Goal: Information Seeking & Learning: Learn about a topic

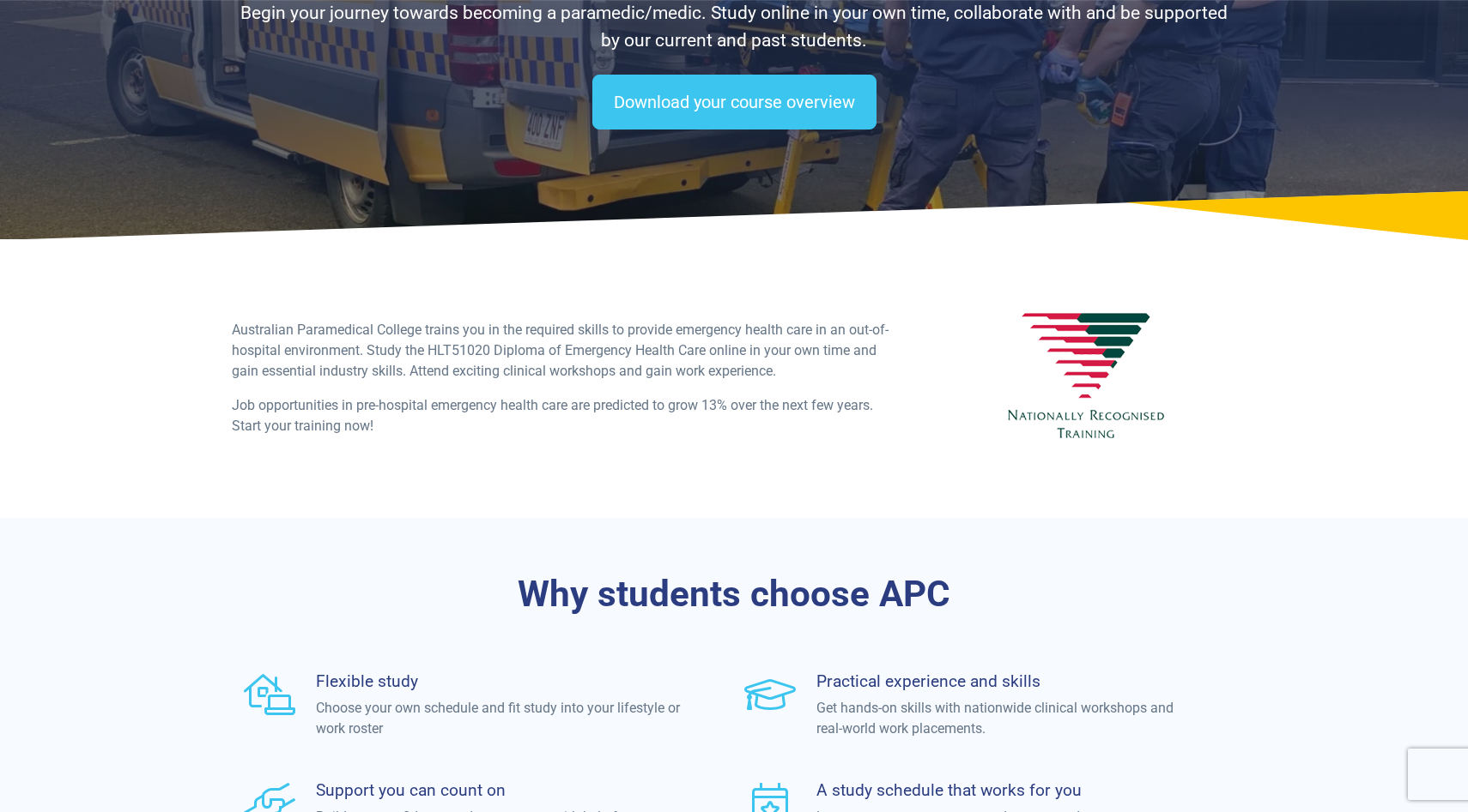
scroll to position [207, 0]
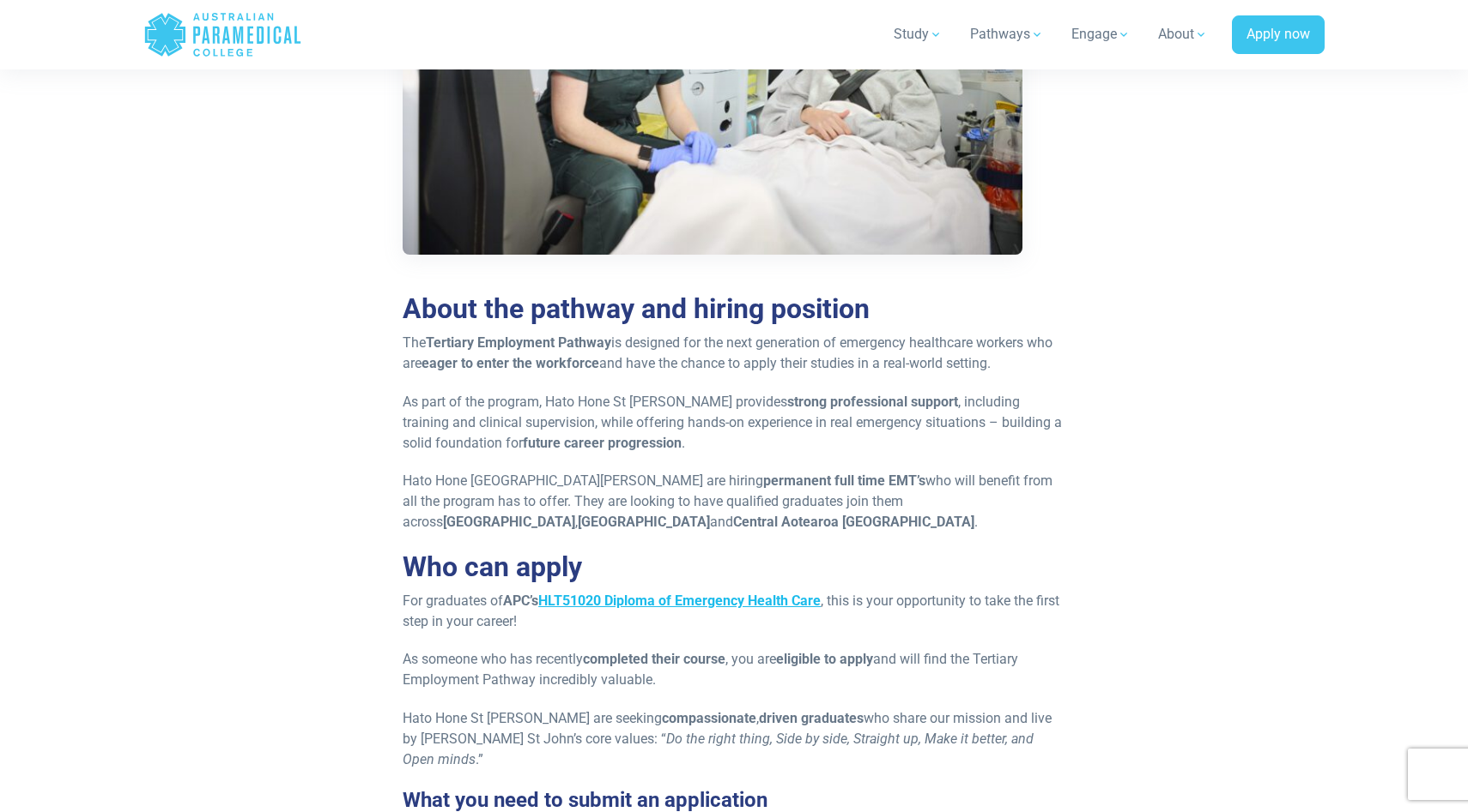
scroll to position [833, 0]
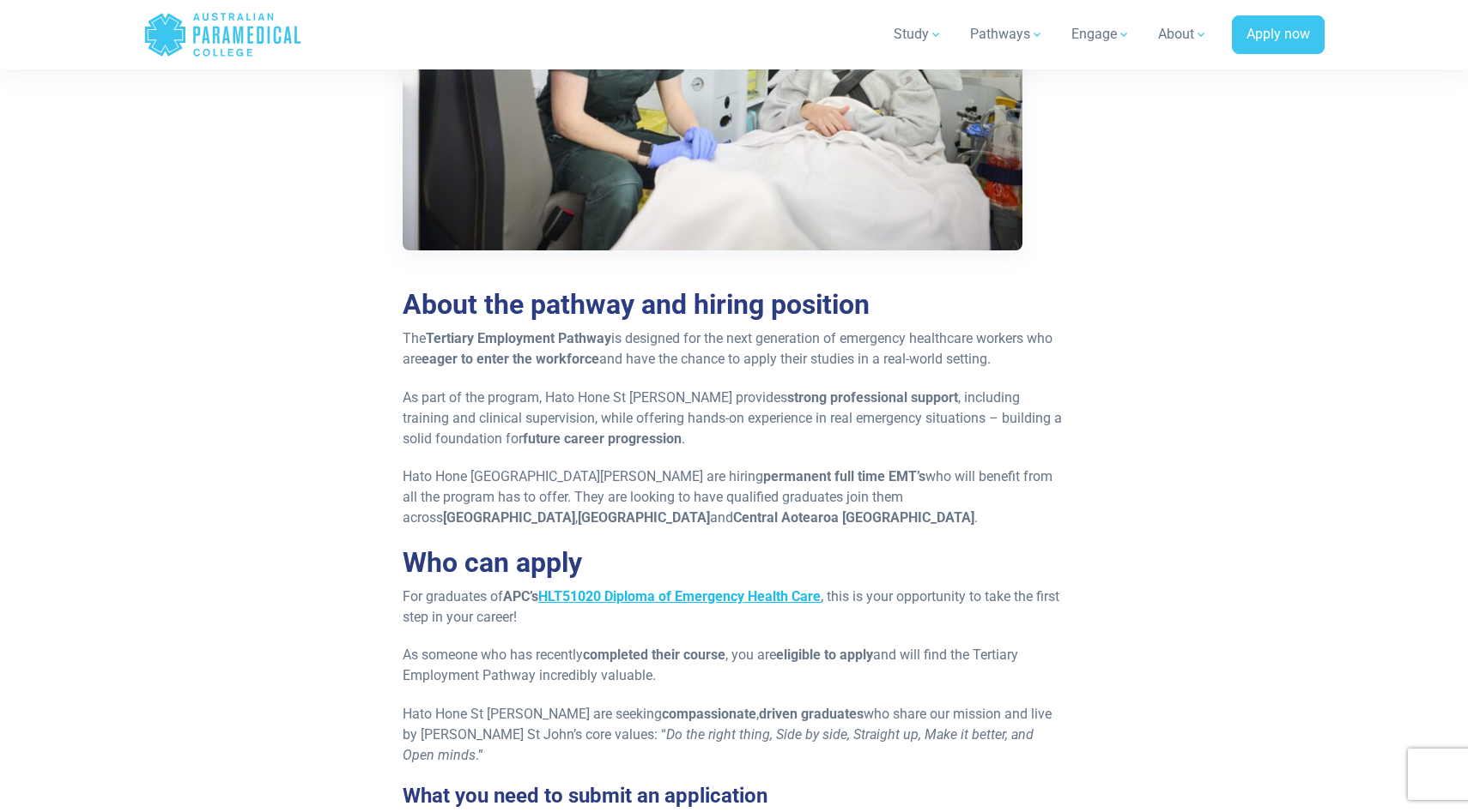
click at [634, 595] on link "HLT51020 Diploma of Emergency Health Care" at bounding box center [680, 597] width 283 height 16
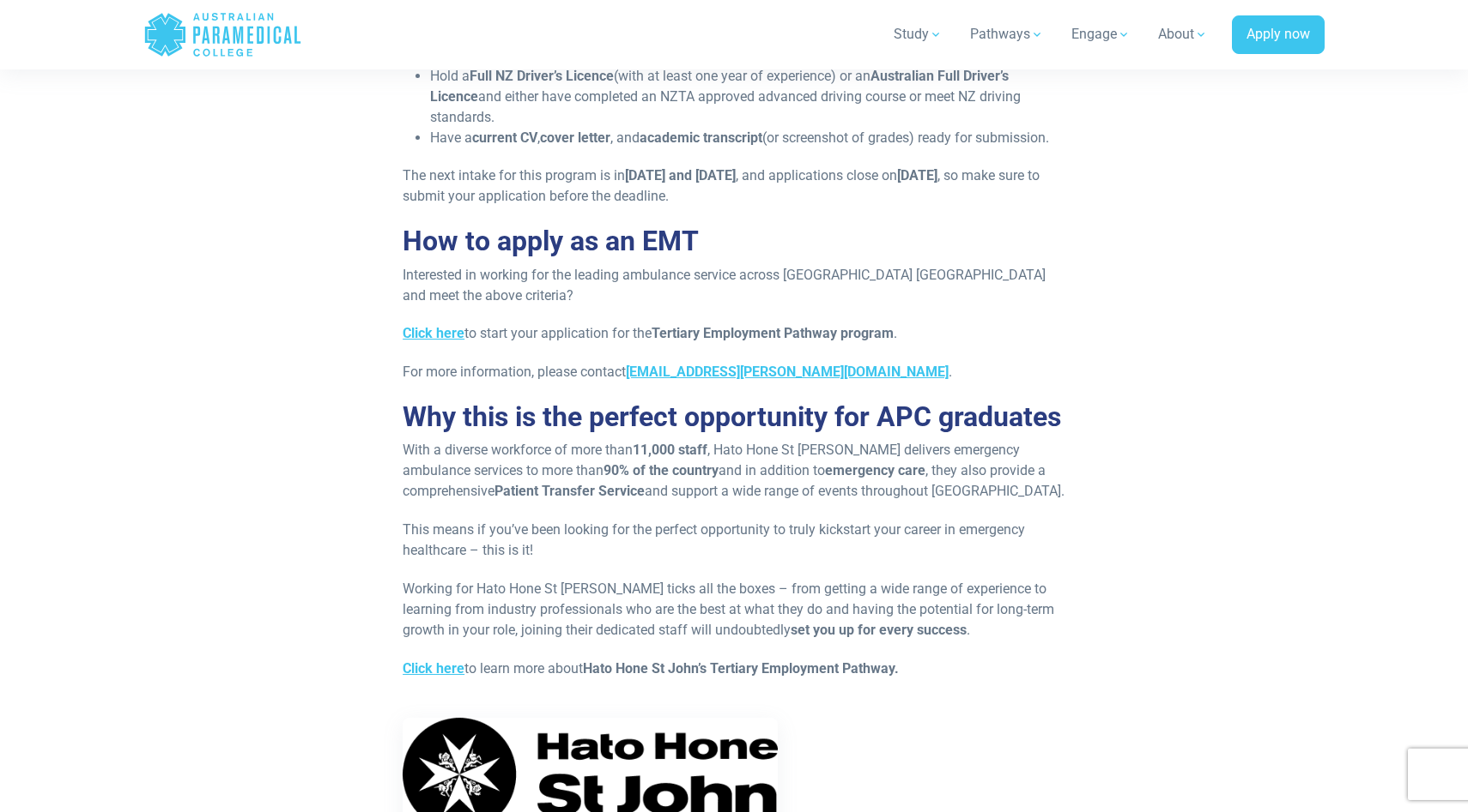
scroll to position [1659, 0]
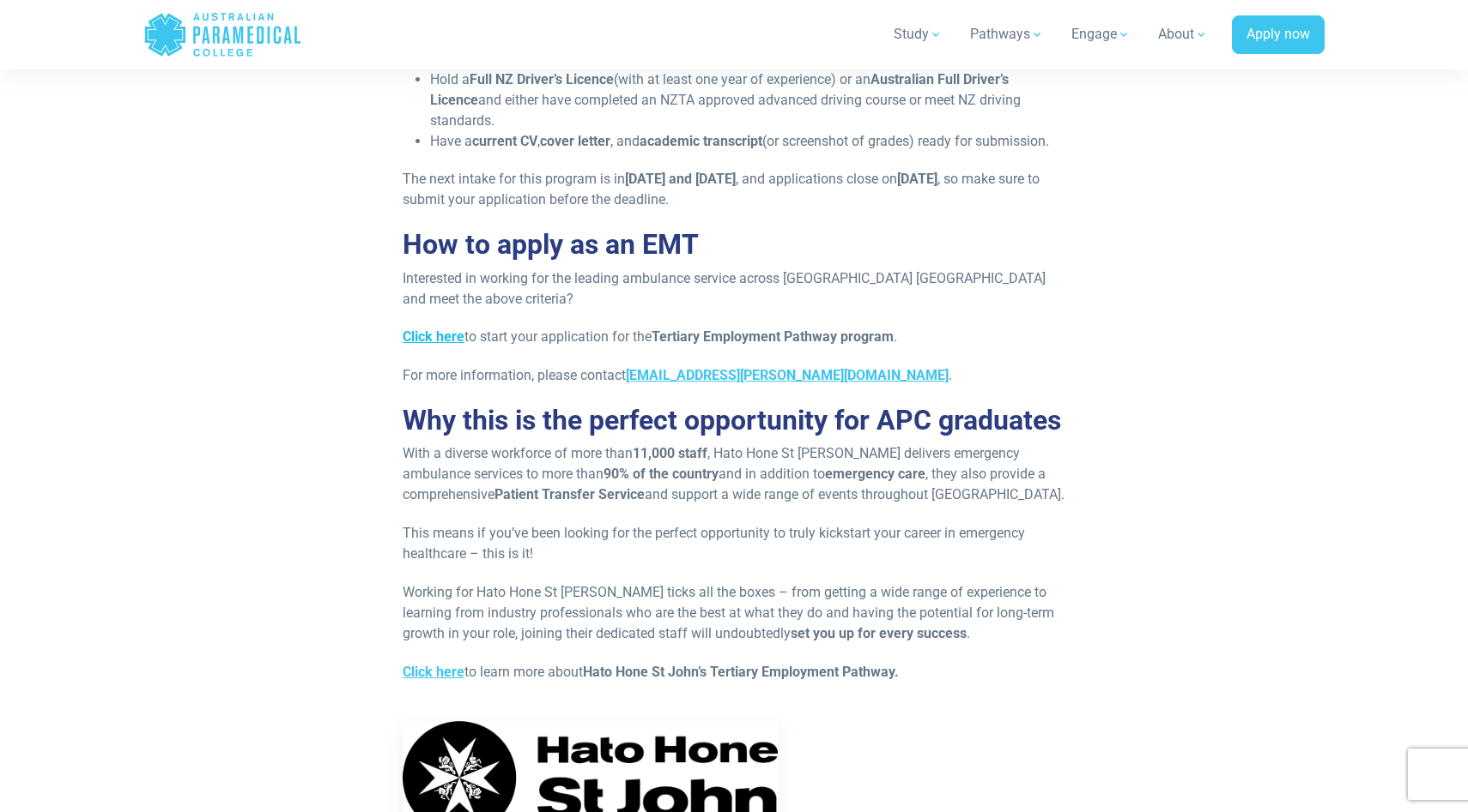
click at [439, 338] on strong "Click here" at bounding box center [433, 337] width 62 height 16
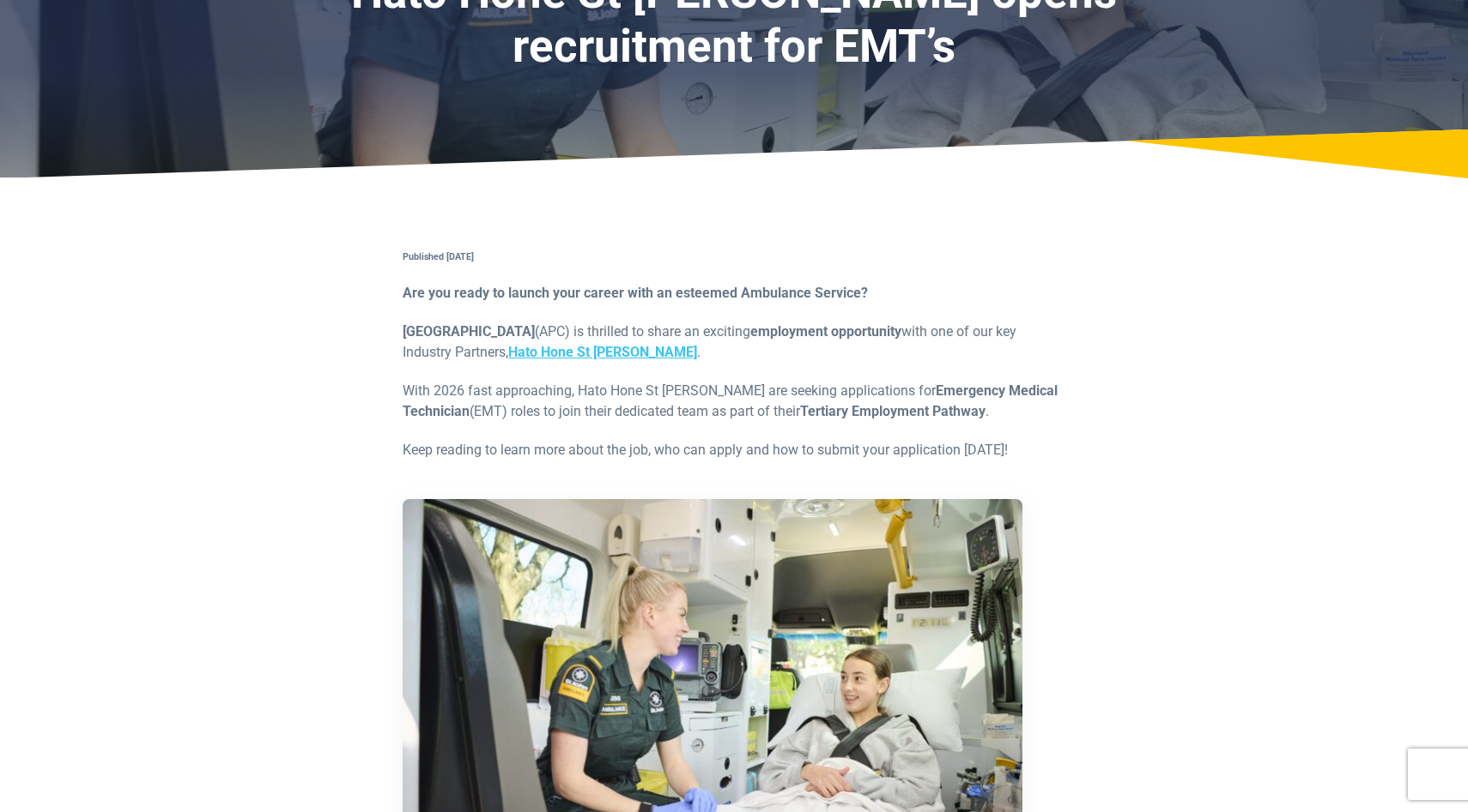
scroll to position [0, 0]
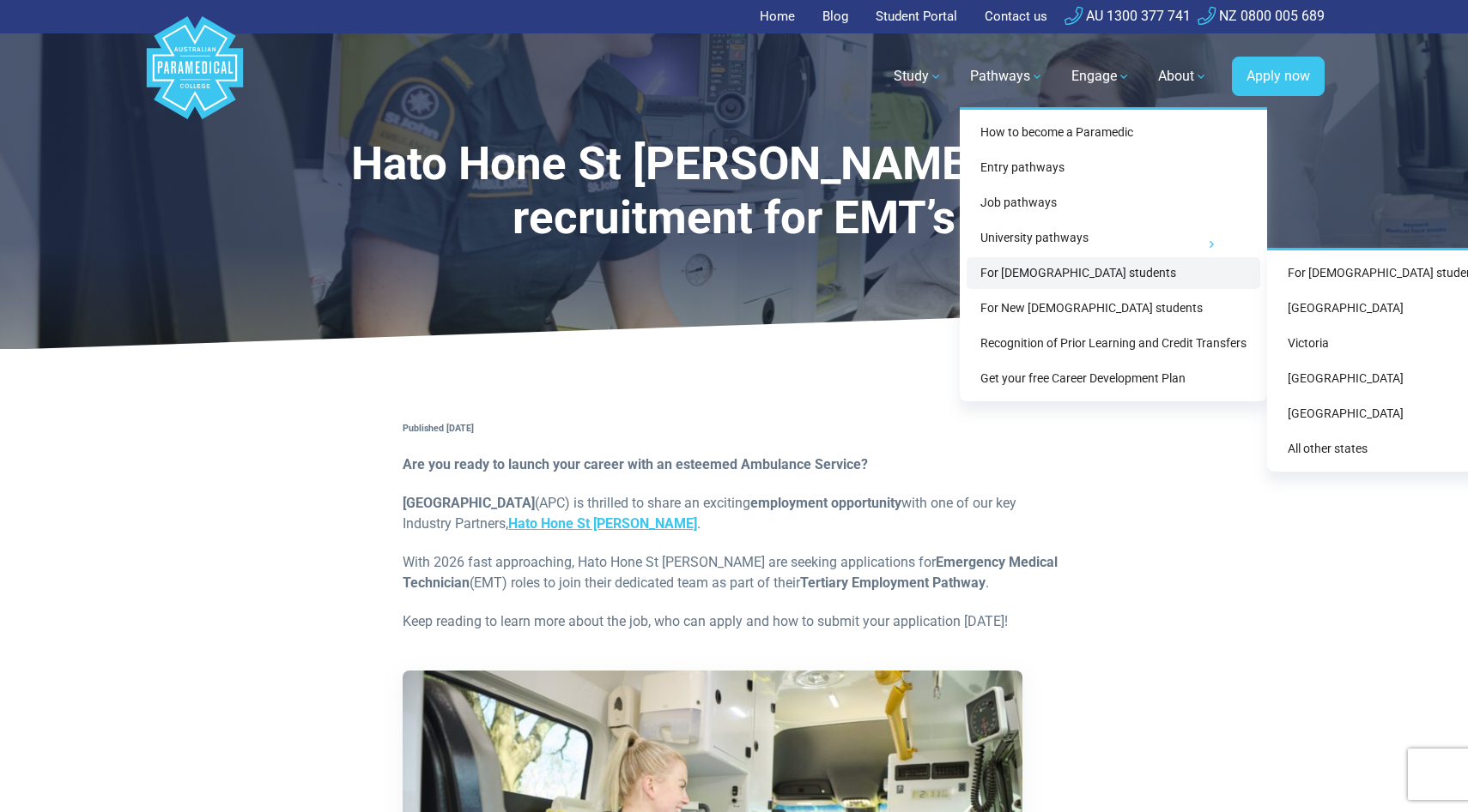
click at [1030, 275] on link "For [DEMOGRAPHIC_DATA] students" at bounding box center [1113, 273] width 294 height 32
click at [992, 272] on link "For [DEMOGRAPHIC_DATA] students" at bounding box center [1113, 273] width 294 height 32
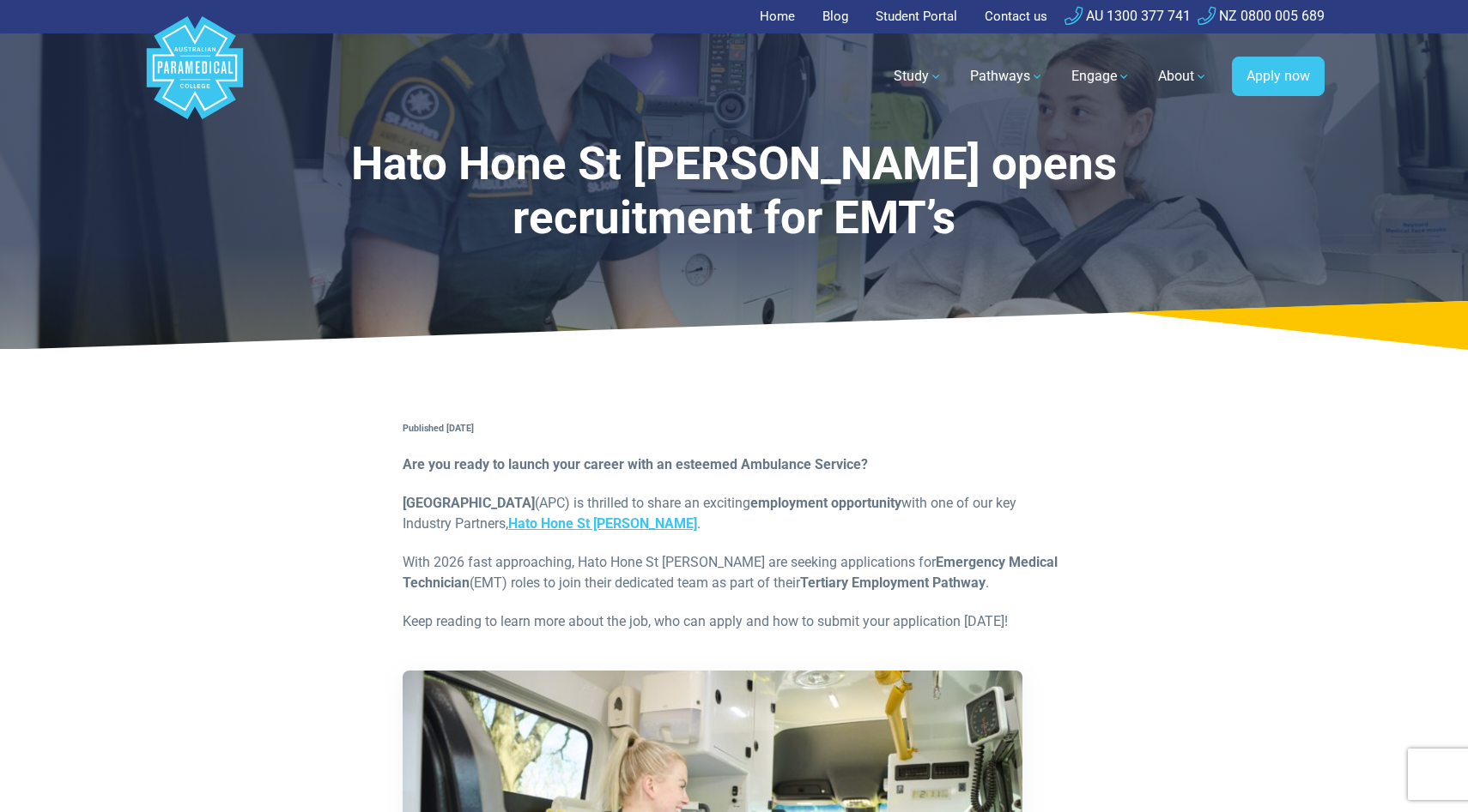
click at [778, 11] on link "Home" at bounding box center [782, 16] width 46 height 33
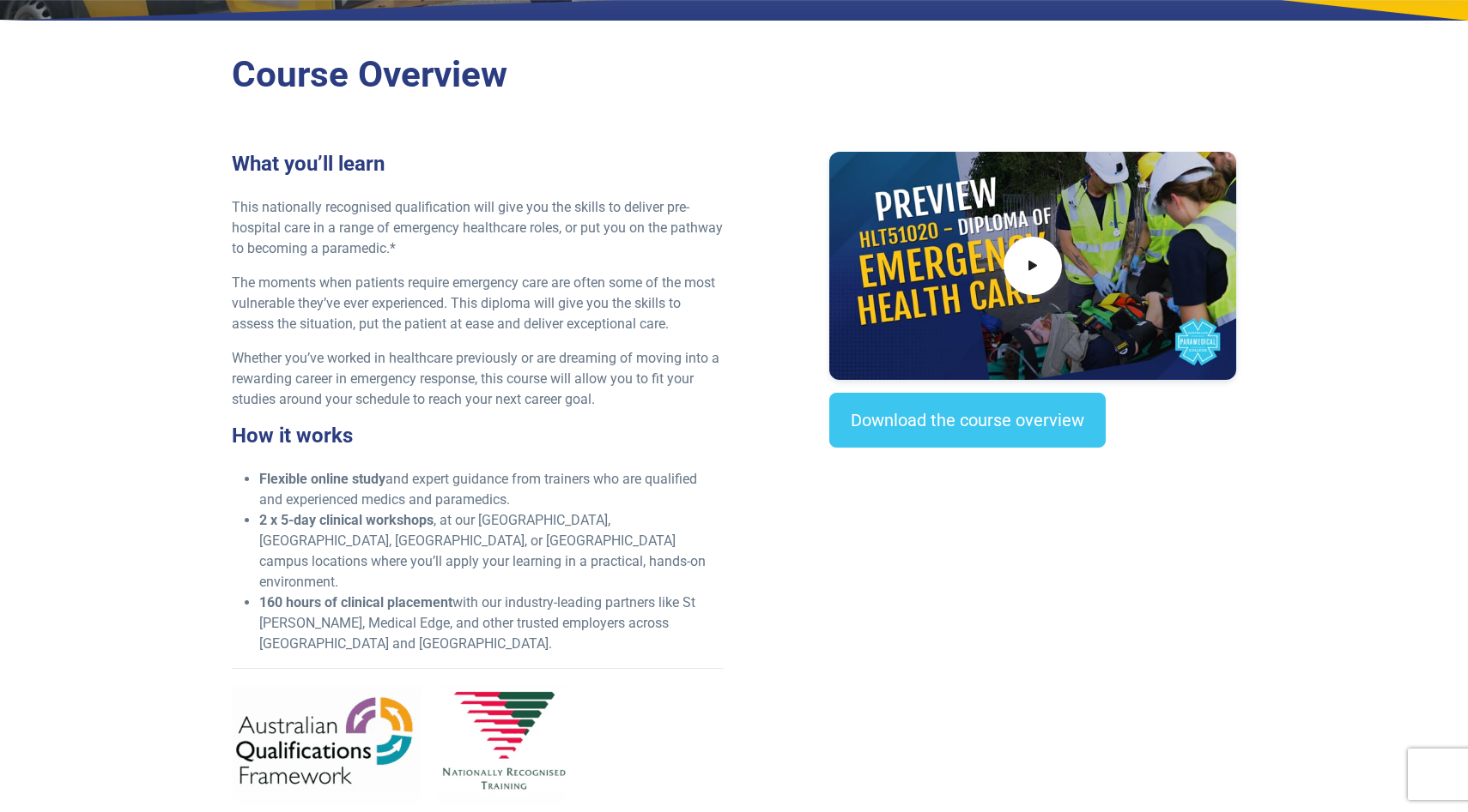
scroll to position [427, 0]
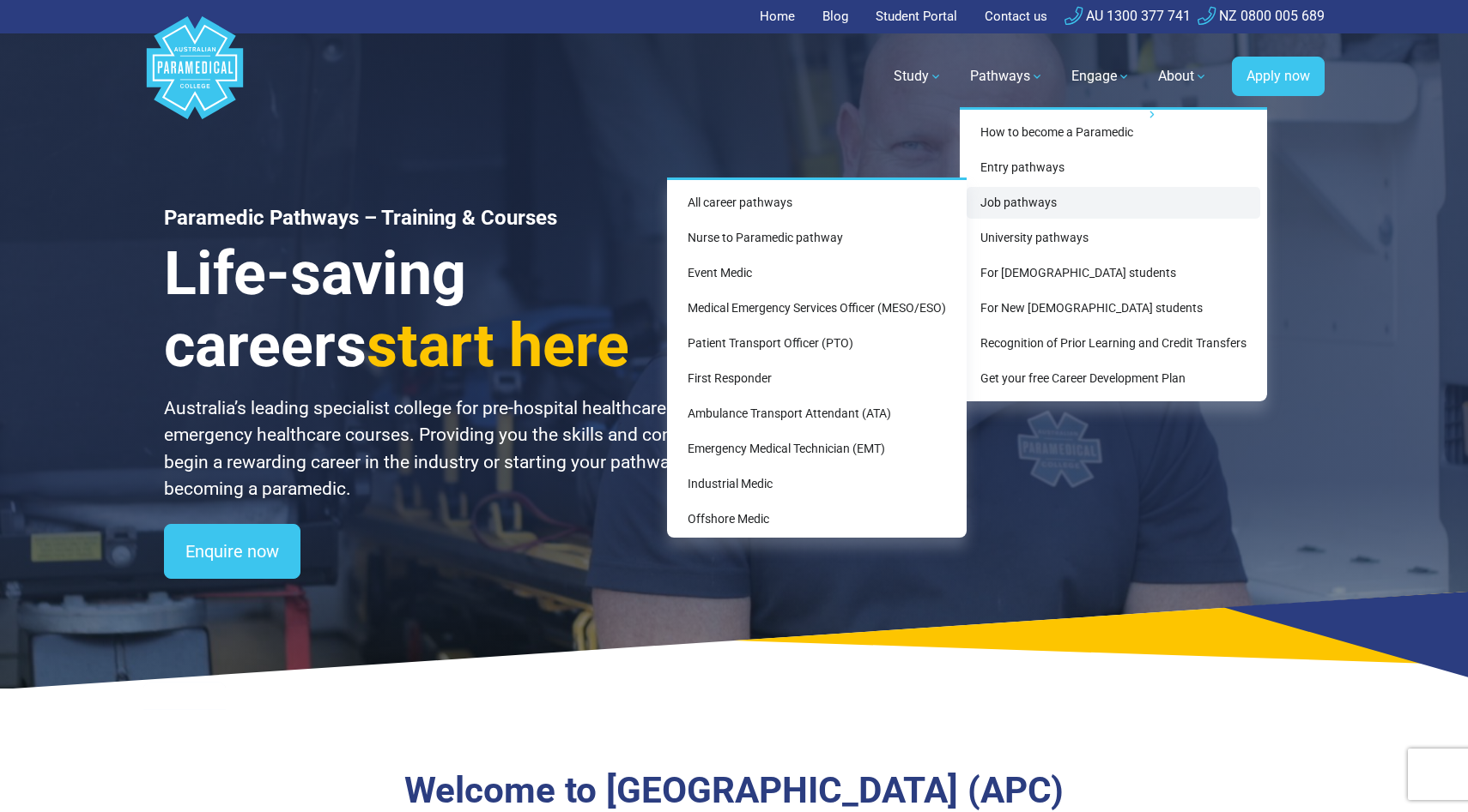
click at [999, 207] on link "Job pathways" at bounding box center [1113, 203] width 294 height 32
click at [789, 273] on link "Event Medic" at bounding box center [816, 273] width 285 height 32
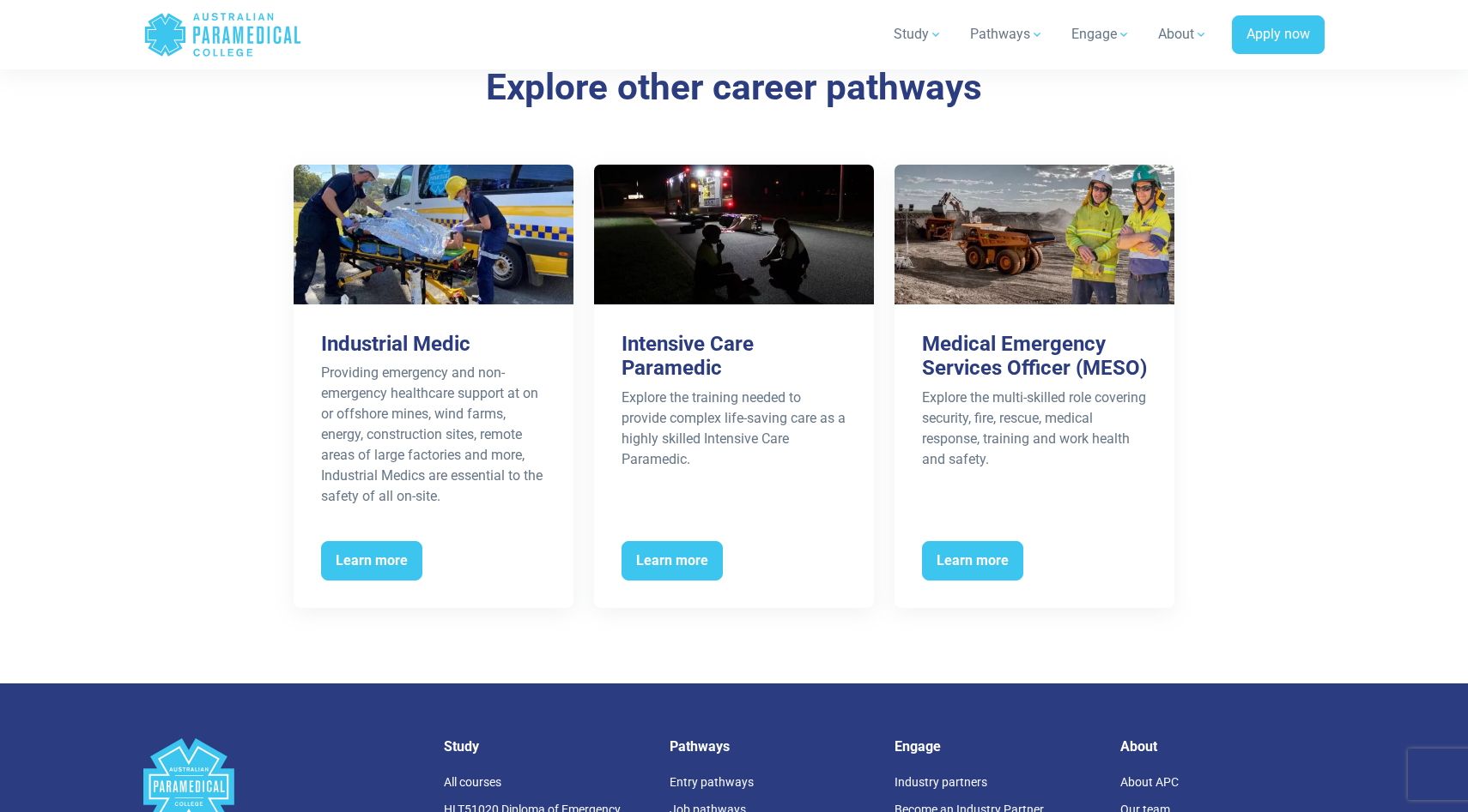
scroll to position [2927, 0]
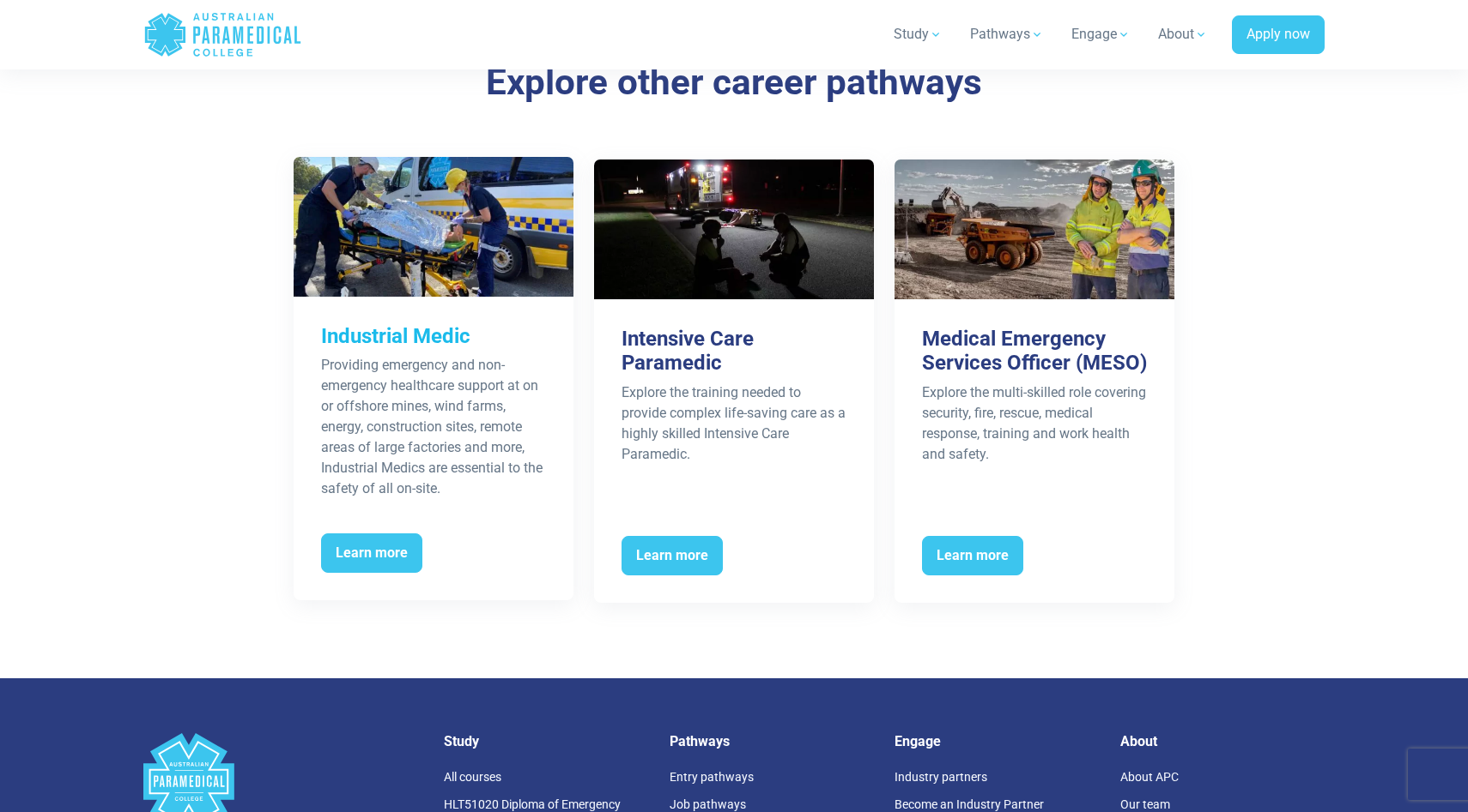
click at [417, 433] on div "Providing emergency and non-emergency healthcare support at on or offshore mine…" at bounding box center [433, 428] width 225 height 144
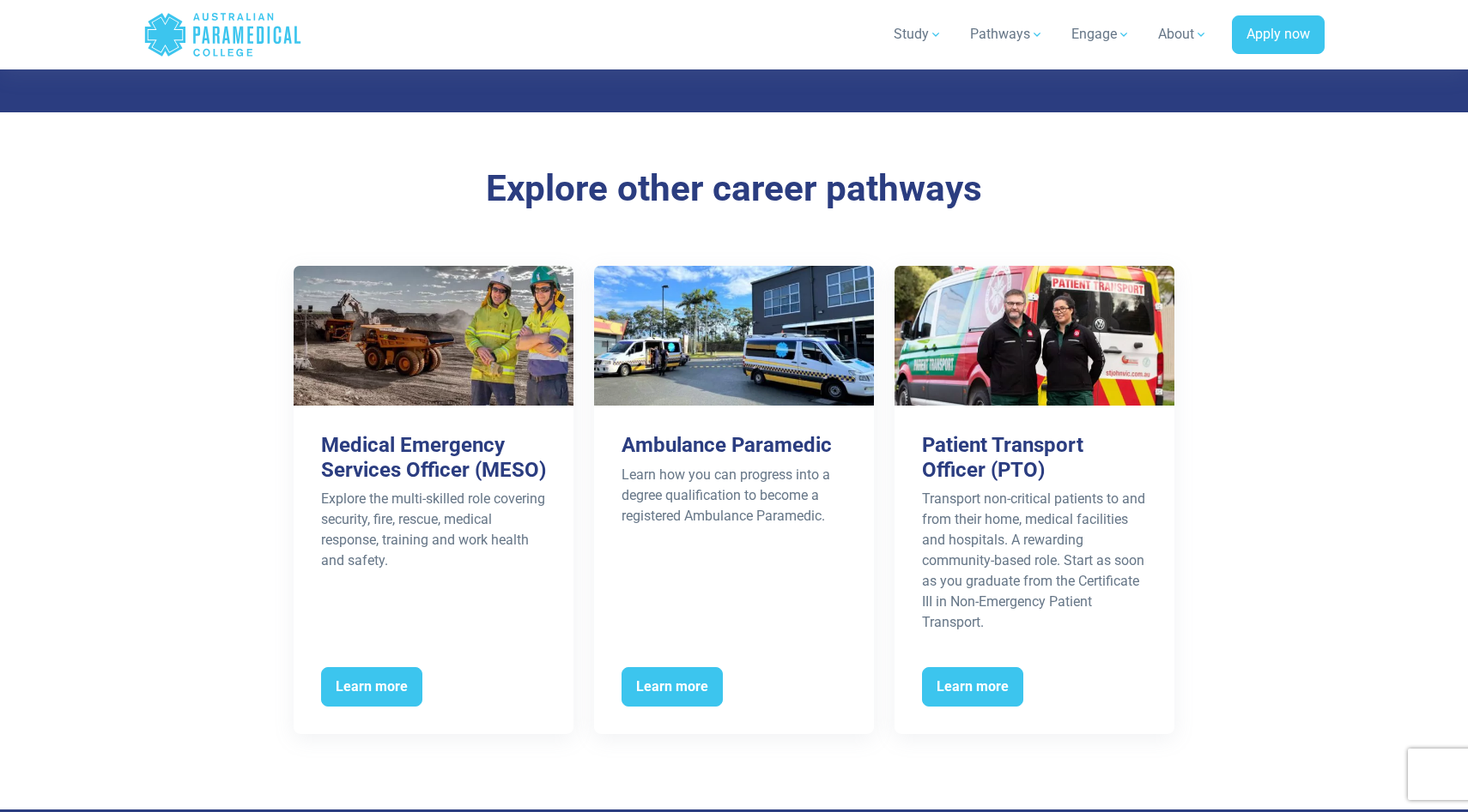
scroll to position [2604, 0]
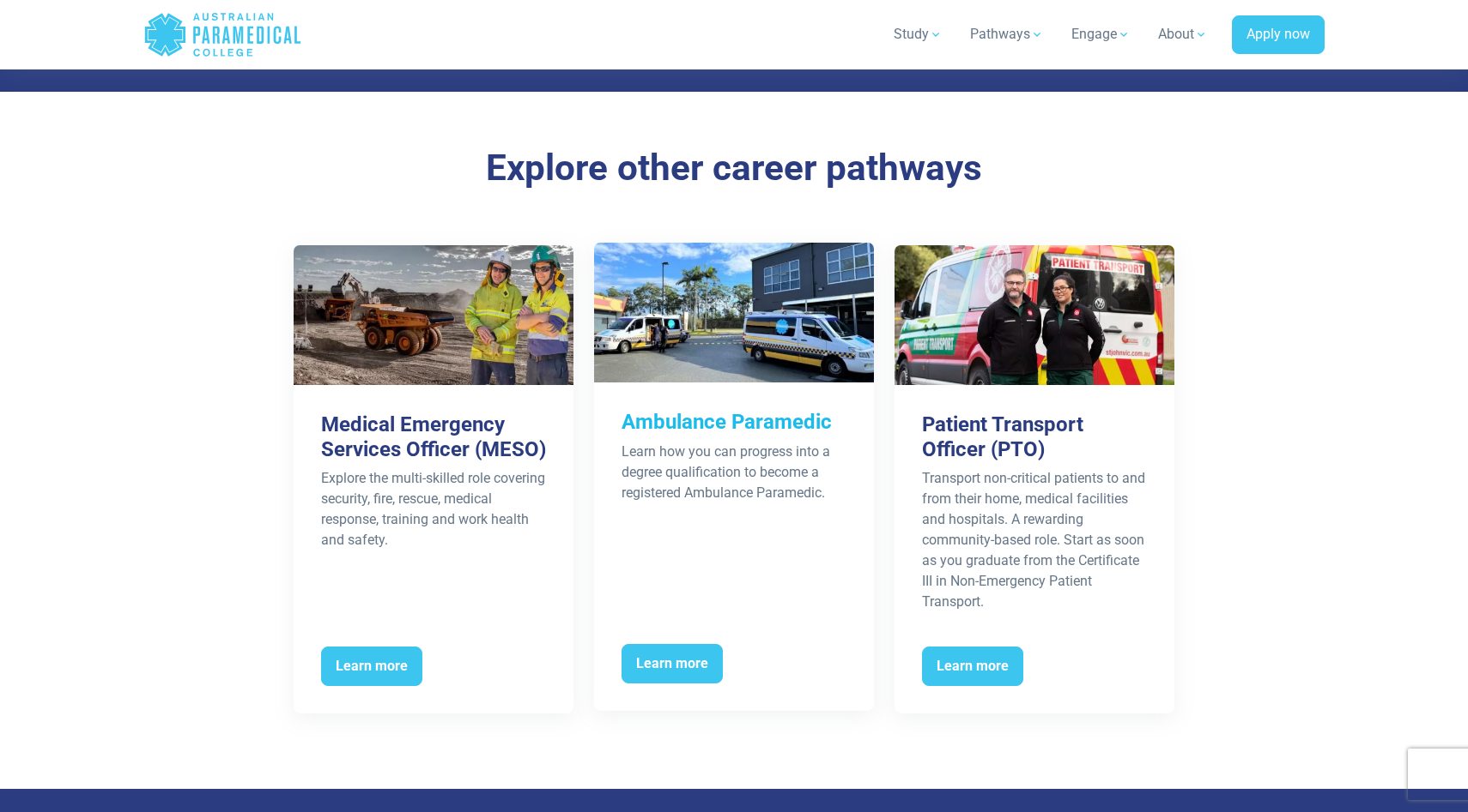
click at [809, 528] on div "Ambulance Paramedic Learn how you can progress into a degree qualification to b…" at bounding box center [733, 510] width 280 height 256
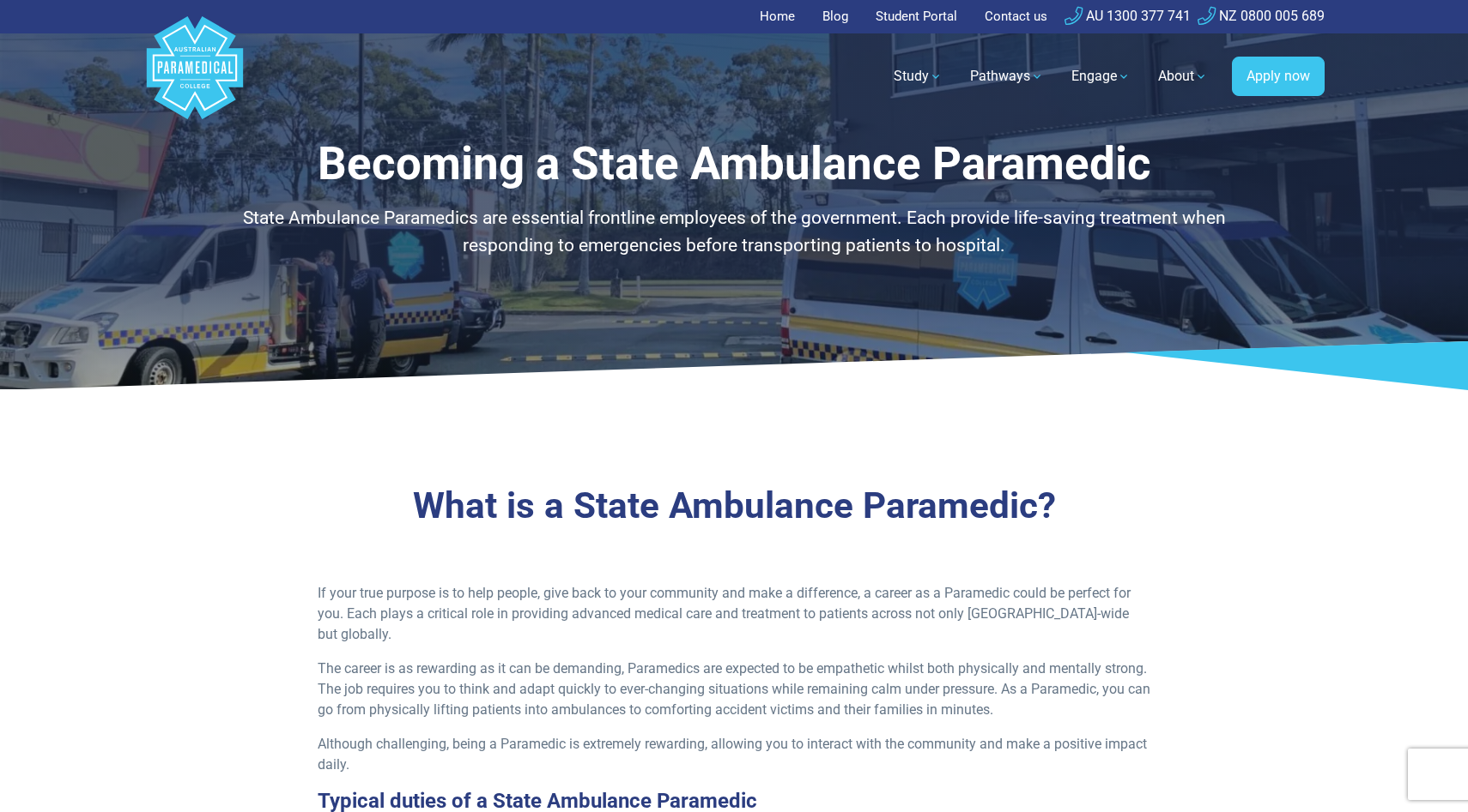
click at [783, 13] on link "Home" at bounding box center [782, 16] width 46 height 33
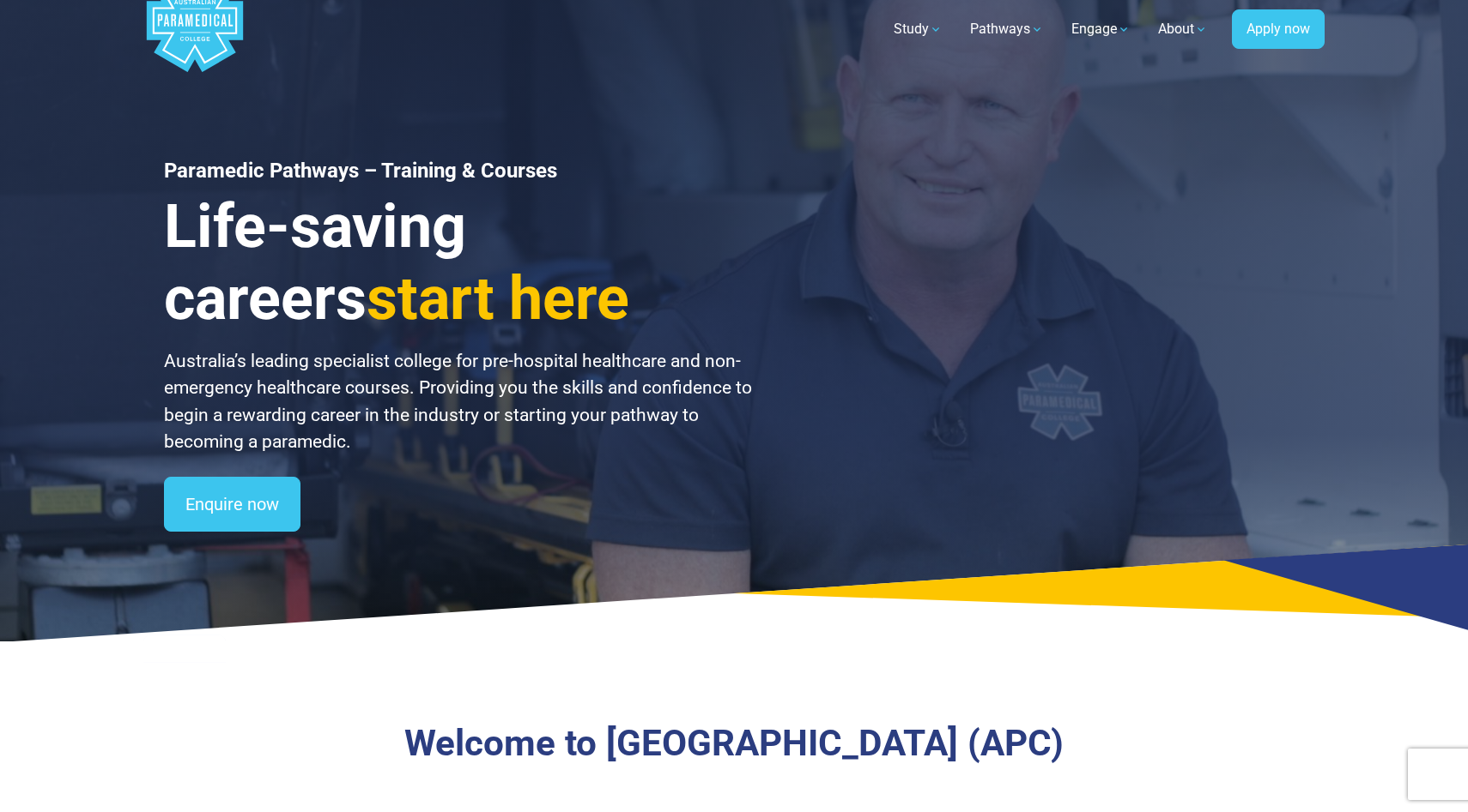
scroll to position [50, 0]
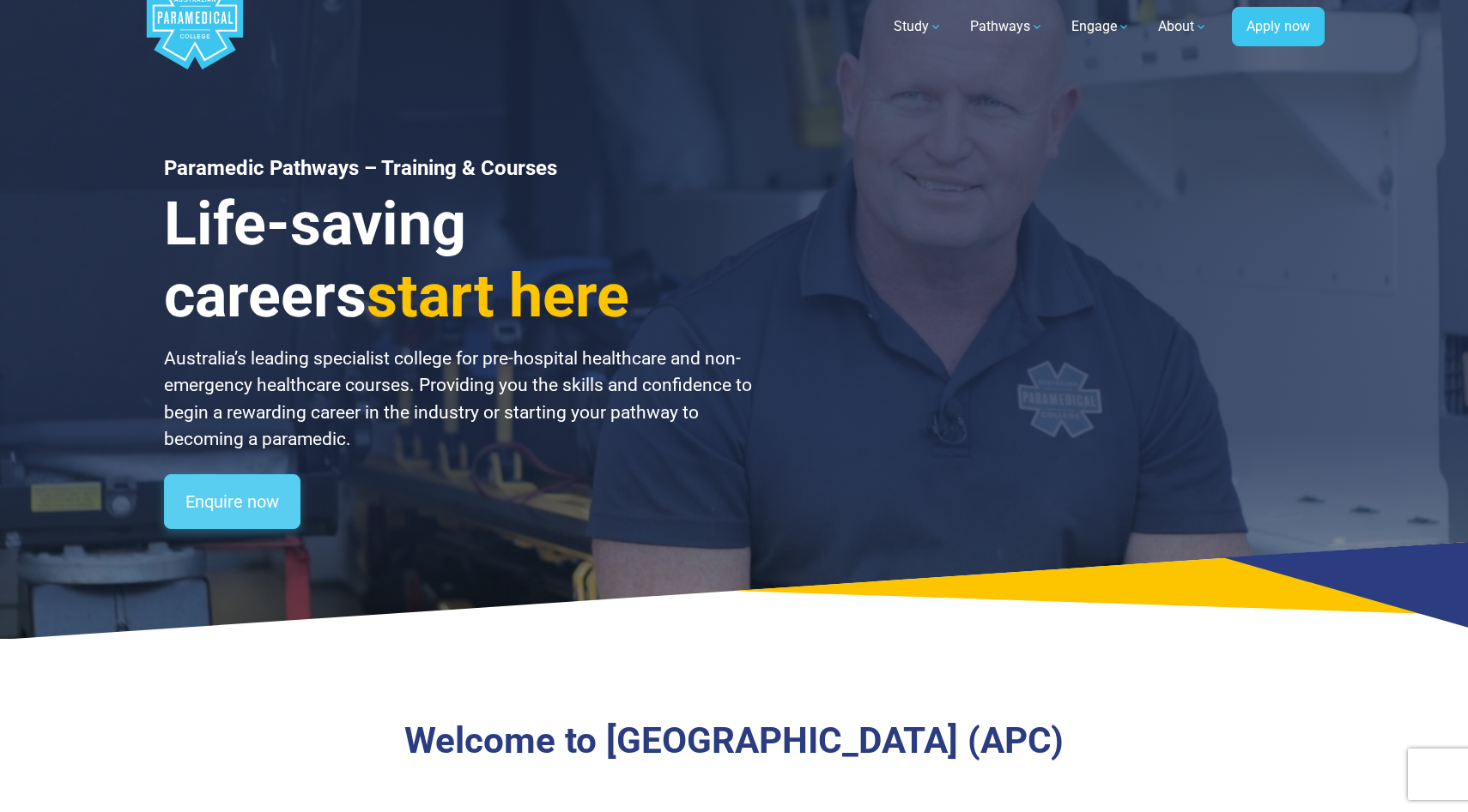
click at [235, 520] on link "Enquire now" at bounding box center [232, 501] width 137 height 55
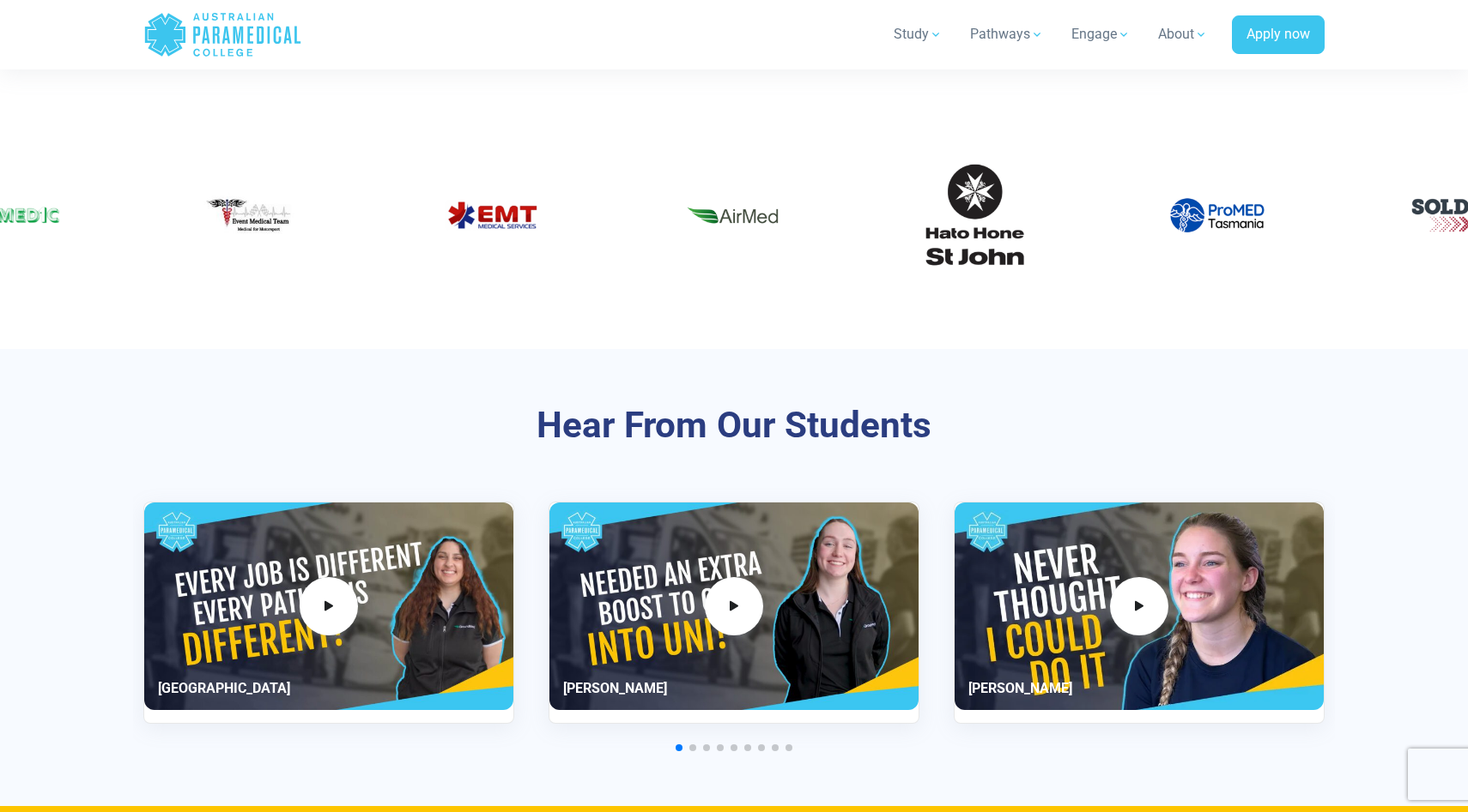
scroll to position [3035, 0]
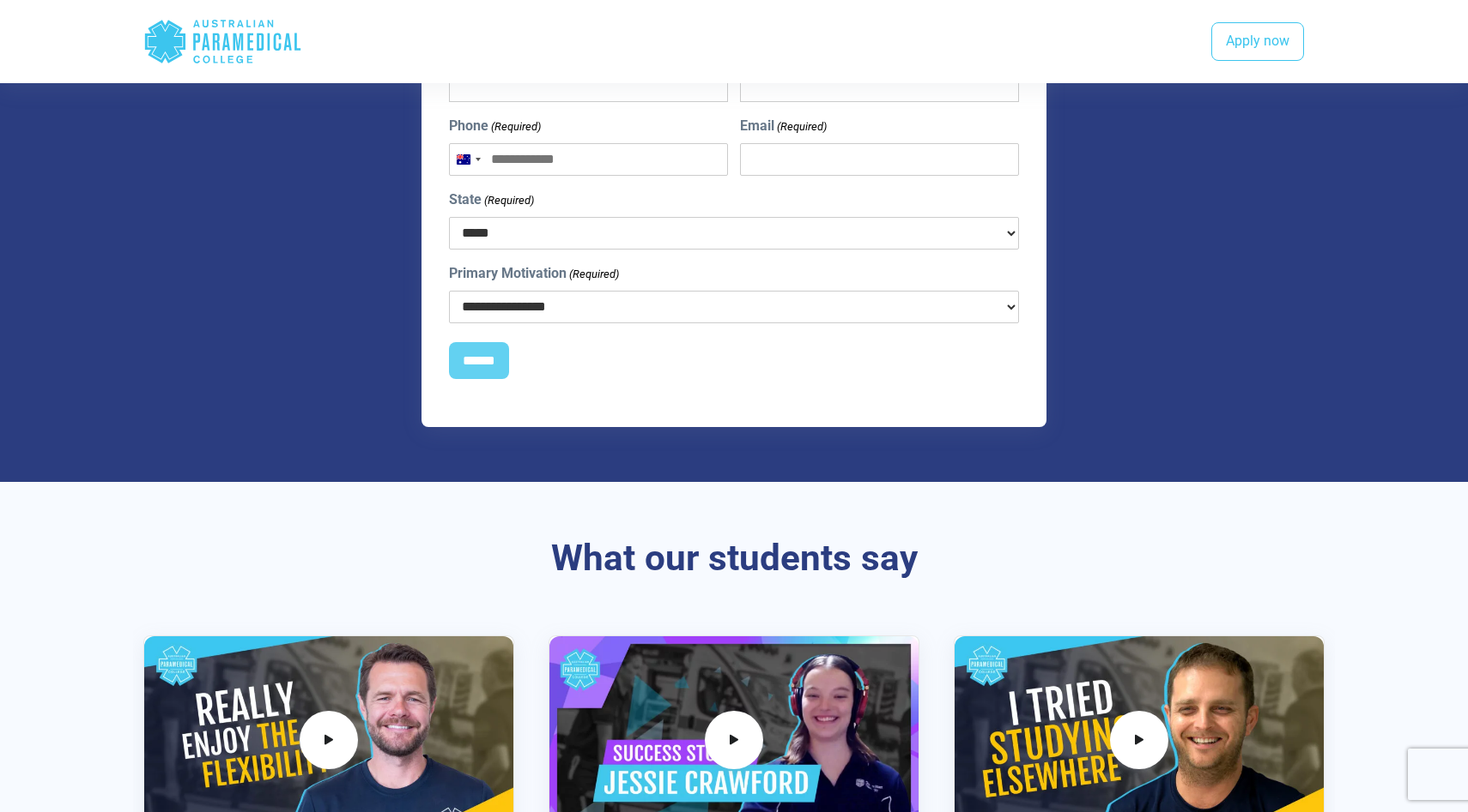
scroll to position [1439, 0]
